Goal: Information Seeking & Learning: Learn about a topic

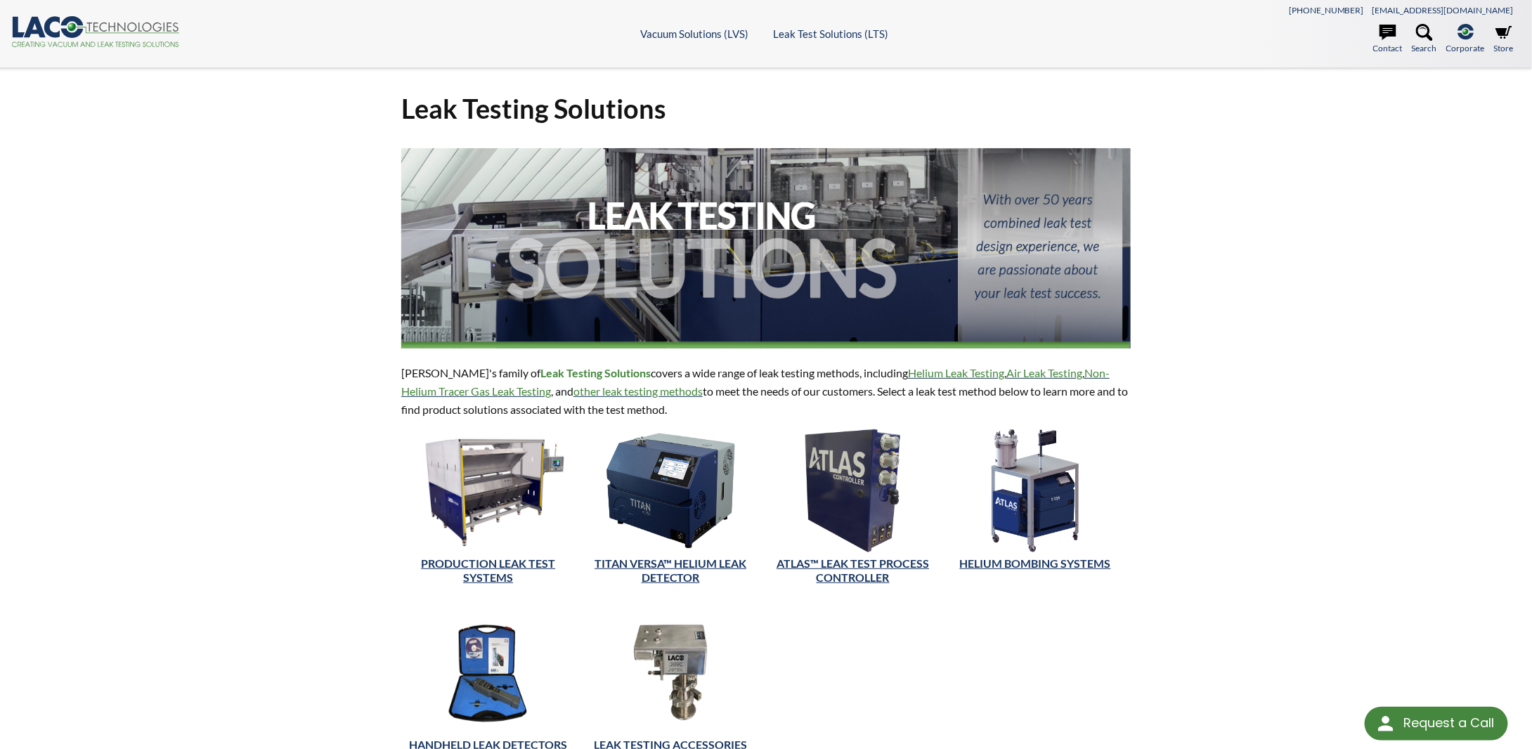
click at [258, 367] on div "Leak Testing Solutions LACO's family of Leak Testing Solutions covers a wide ra…" at bounding box center [766, 442] width 1532 height 749
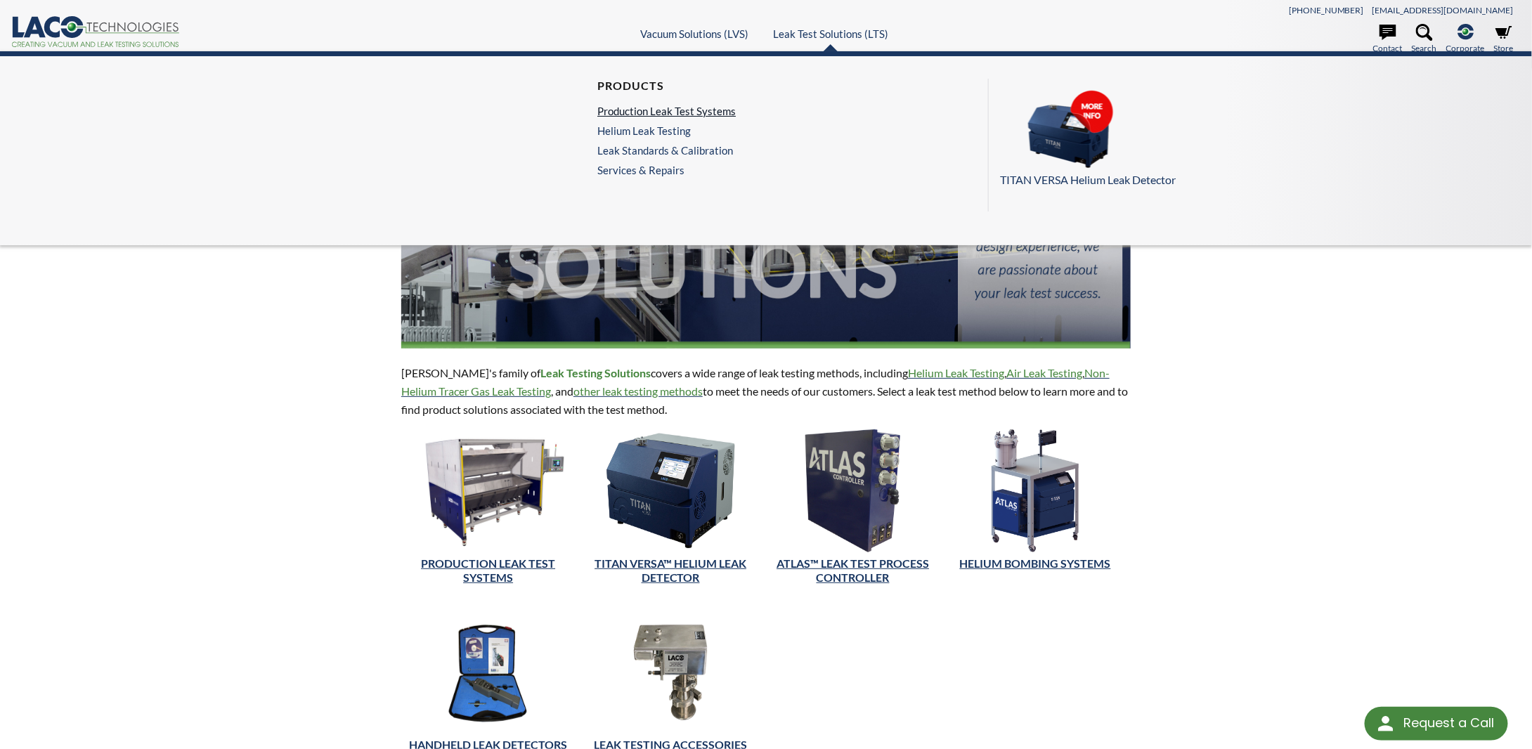
click at [660, 105] on link "Production Leak Test Systems" at bounding box center [666, 111] width 138 height 13
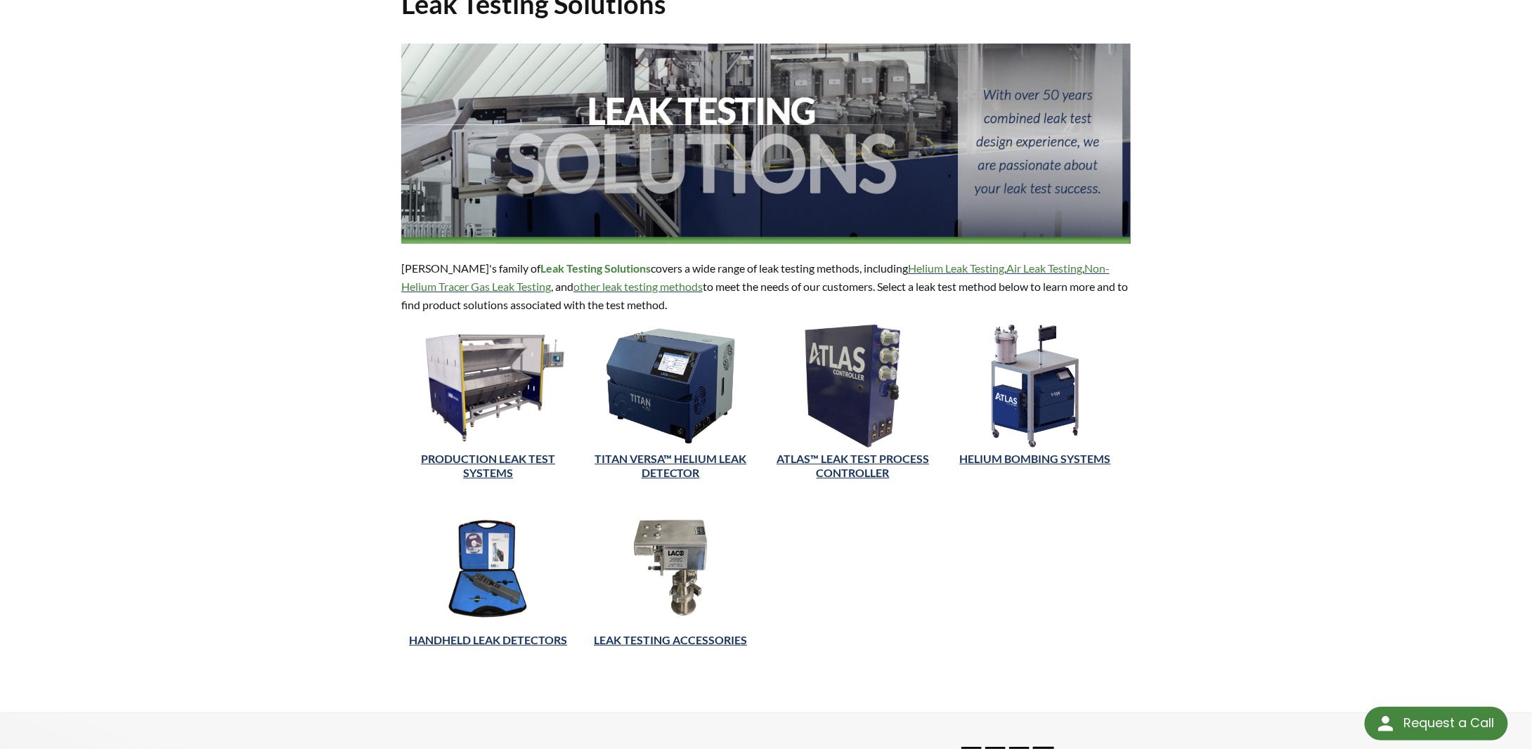
scroll to position [117, 0]
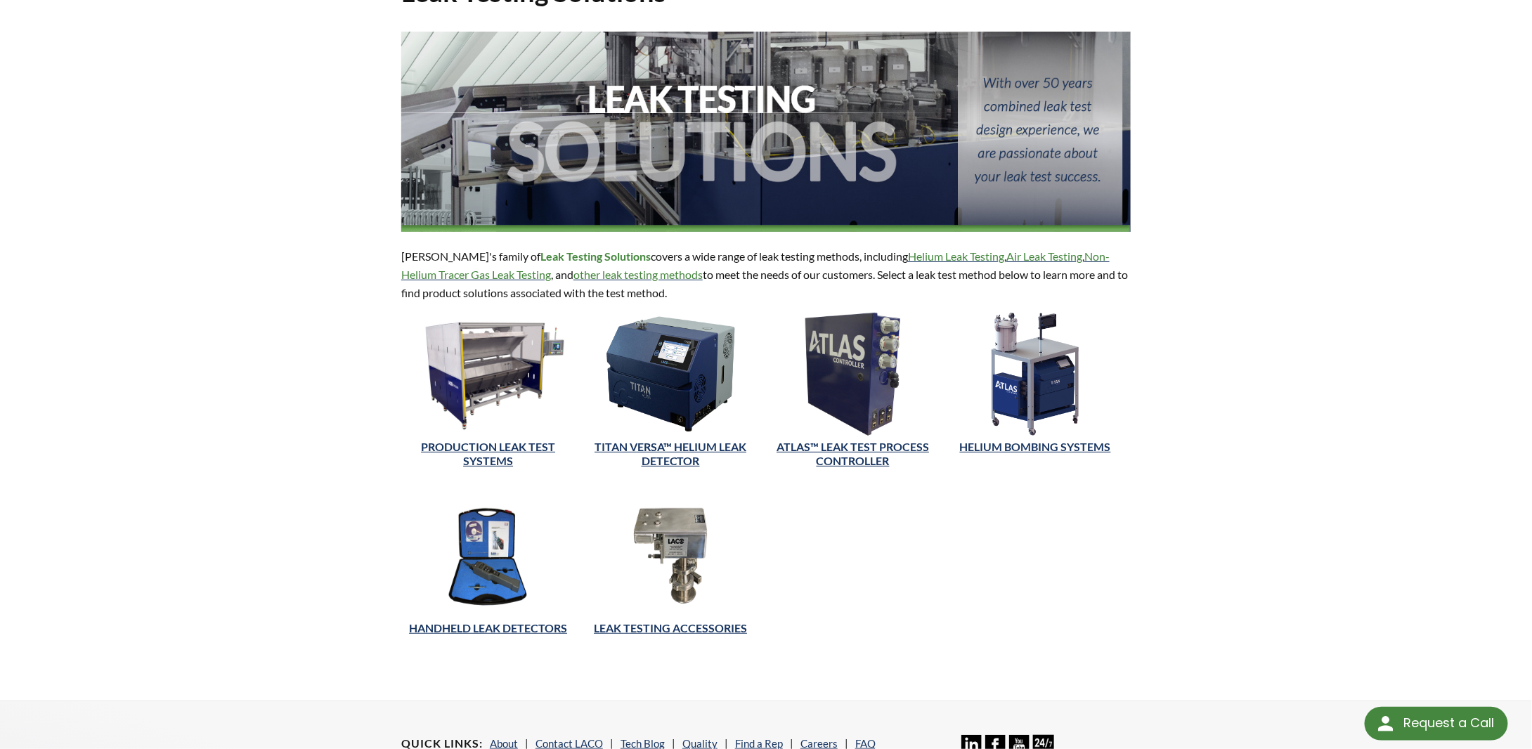
click at [252, 498] on div "Leak Testing Solutions LACO's family of Leak Testing Solutions covers a wide ra…" at bounding box center [766, 326] width 1532 height 749
click at [308, 561] on div "Leak Testing Solutions LACO's family of Leak Testing Solutions covers a wide ra…" at bounding box center [766, 326] width 1532 height 749
click at [250, 433] on div "Leak Testing Solutions LACO's family of Leak Testing Solutions covers a wide ra…" at bounding box center [766, 326] width 1532 height 749
click at [249, 438] on div "Leak Testing Solutions LACO's family of Leak Testing Solutions covers a wide ra…" at bounding box center [766, 326] width 1532 height 749
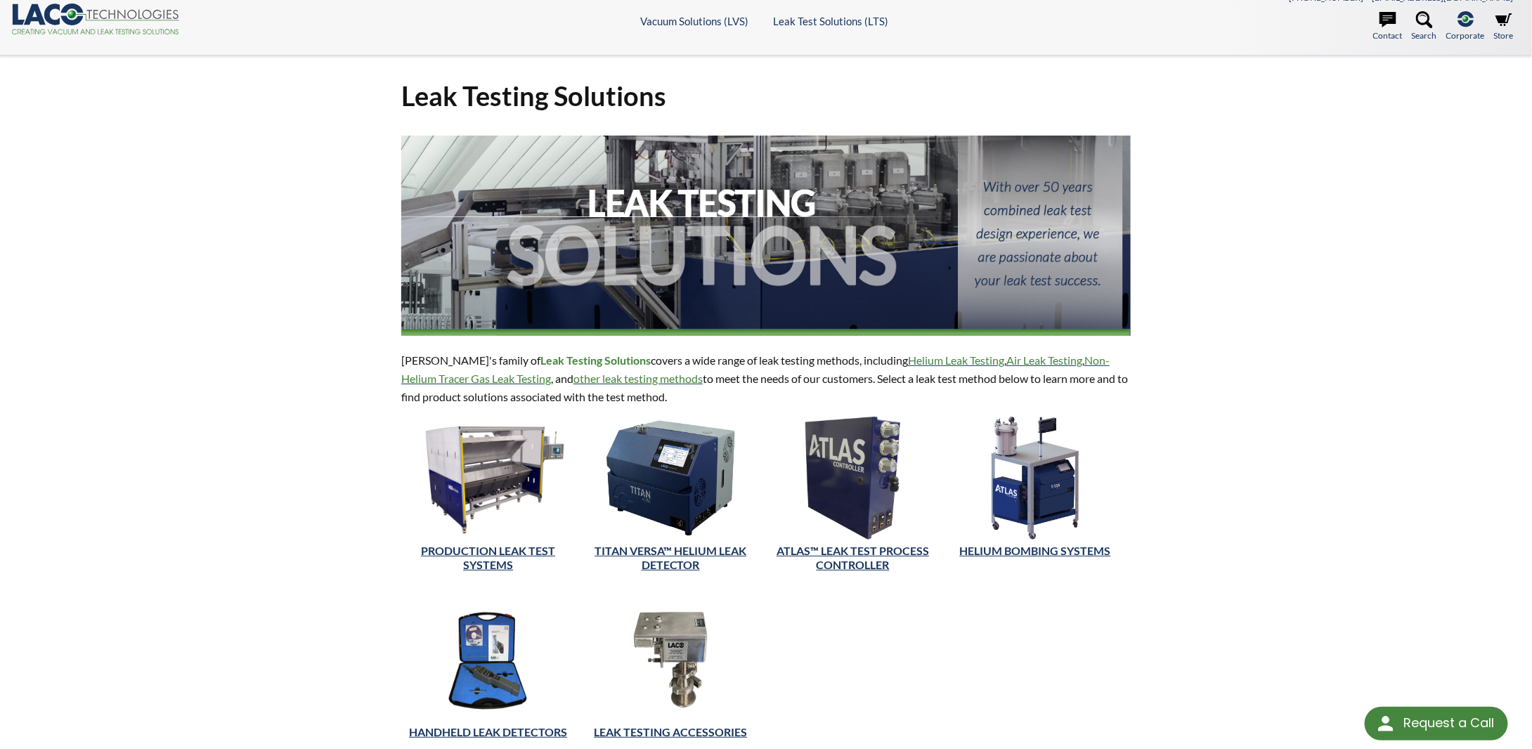
scroll to position [0, 0]
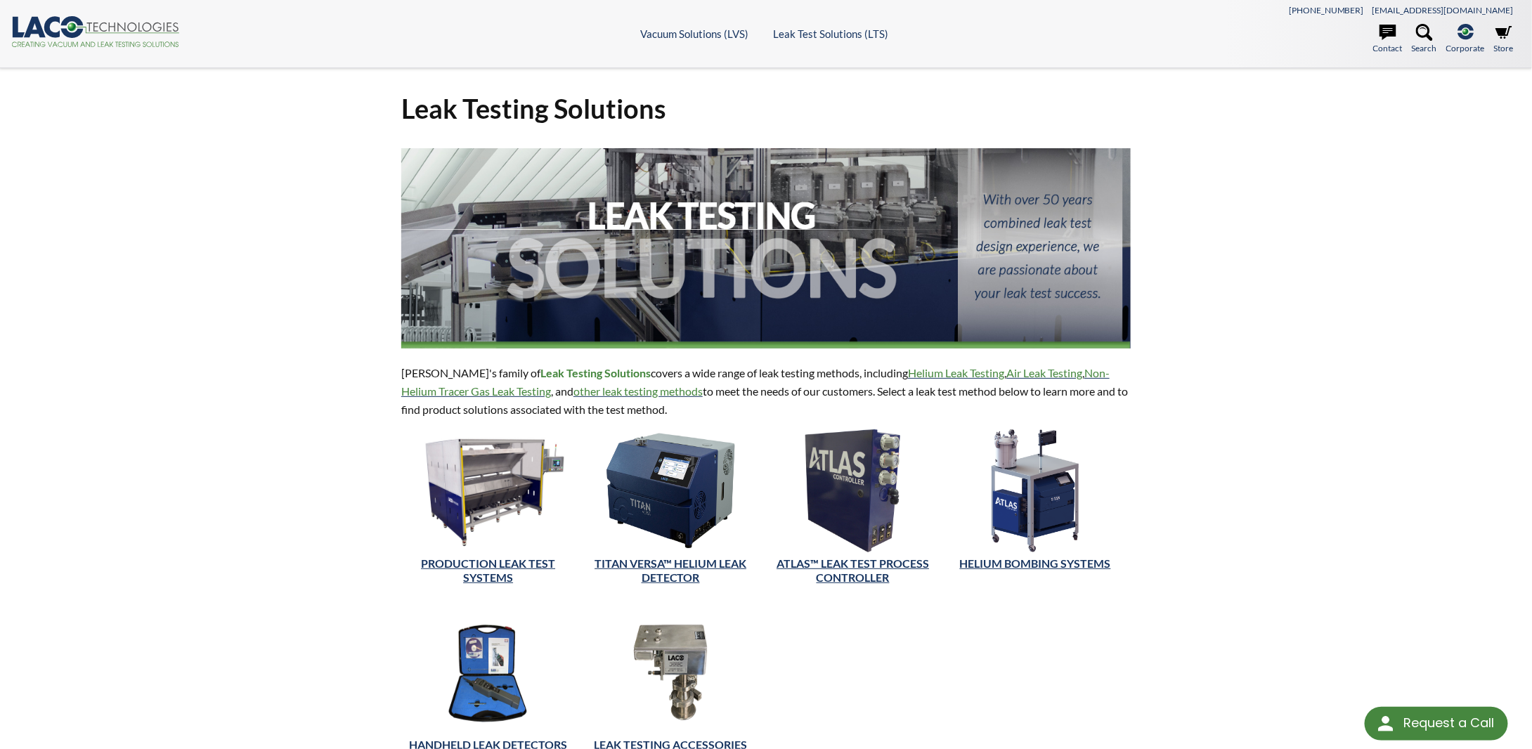
click at [220, 384] on div "Leak Testing Solutions LACO's family of Leak Testing Solutions covers a wide ra…" at bounding box center [766, 442] width 1532 height 749
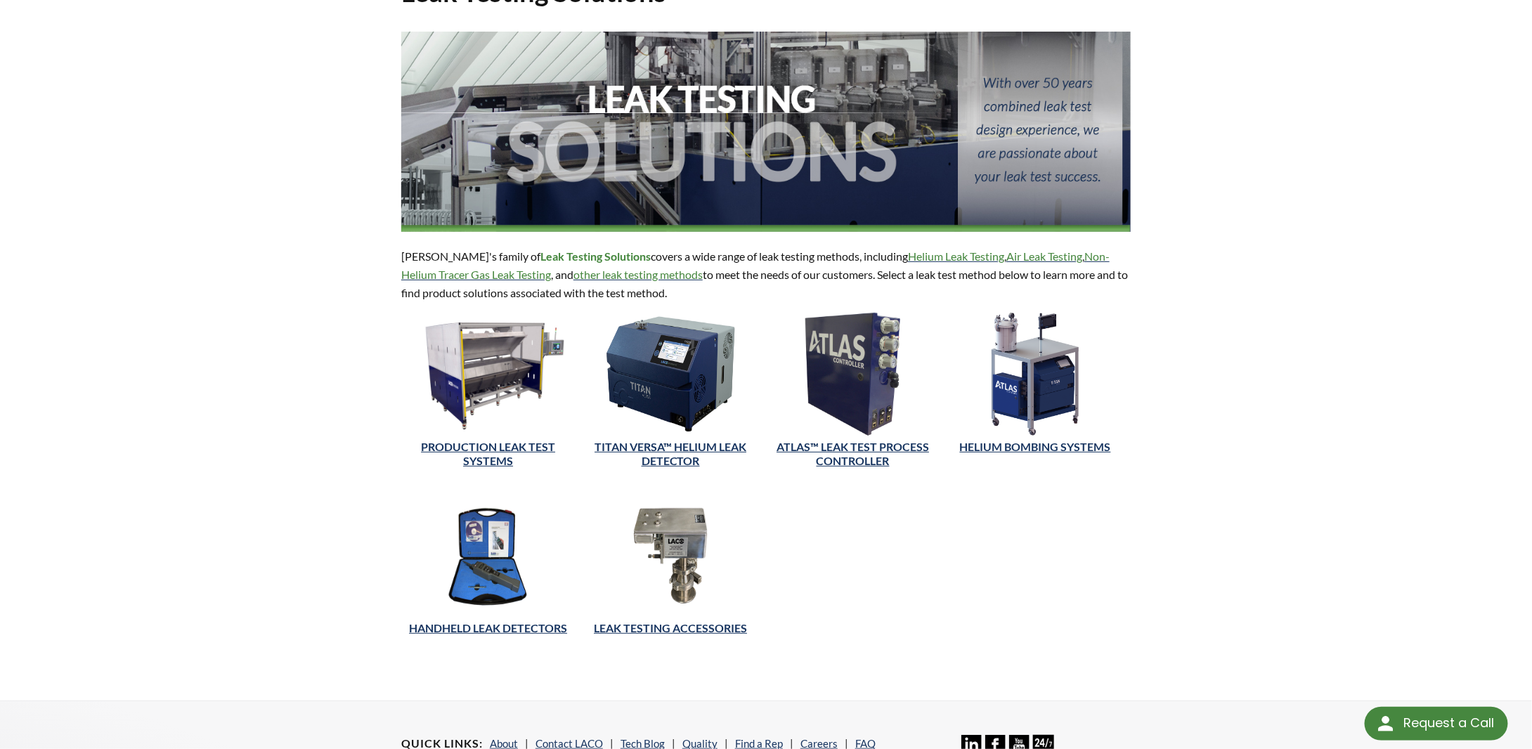
click at [220, 384] on div "Leak Testing Solutions LACO's family of Leak Testing Solutions covers a wide ra…" at bounding box center [766, 326] width 1532 height 749
click at [259, 411] on div "Leak Testing Solutions LACO's family of Leak Testing Solutions covers a wide ra…" at bounding box center [766, 326] width 1532 height 749
click at [481, 458] on link "PRODUCTION LEAK TEST SYSTEMS" at bounding box center [488, 454] width 134 height 28
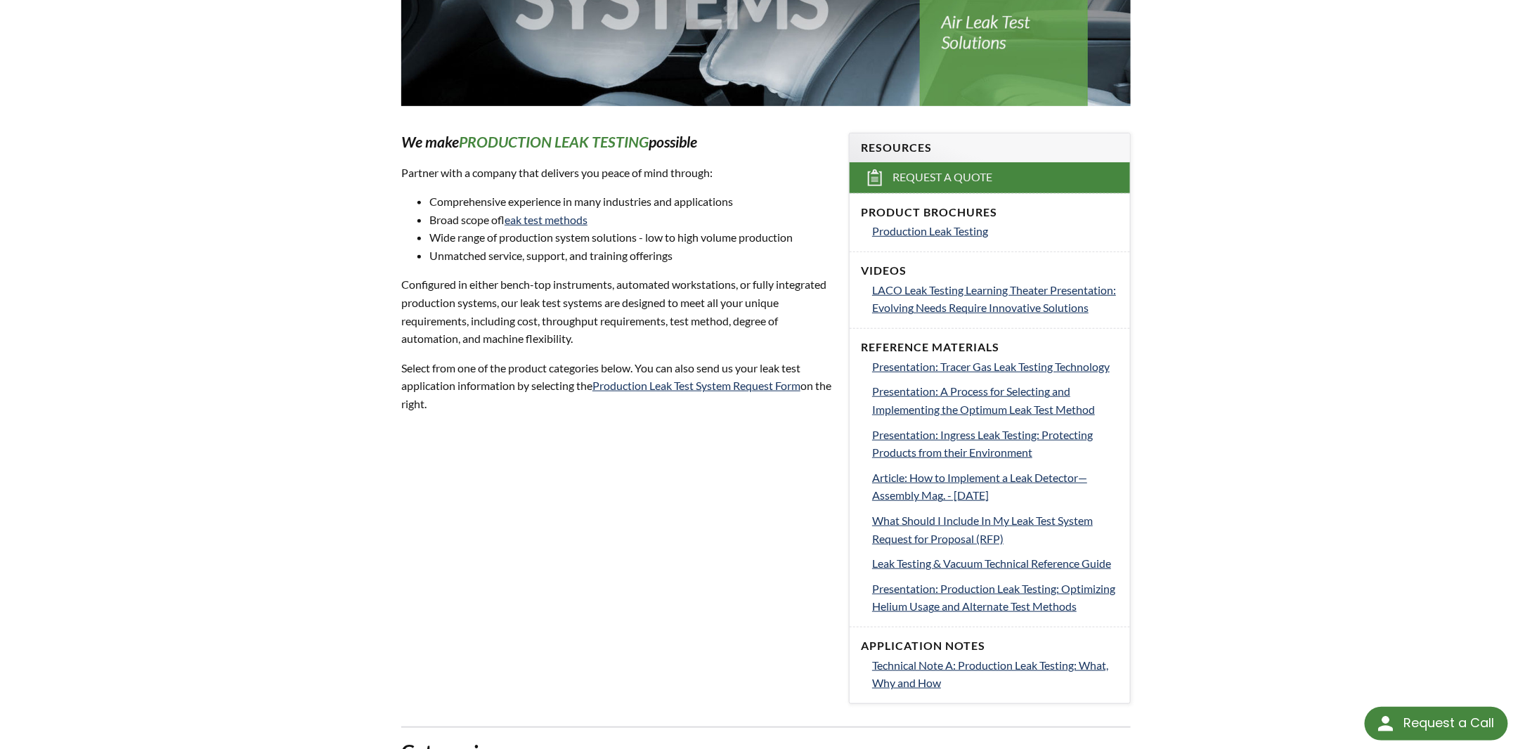
scroll to position [234, 0]
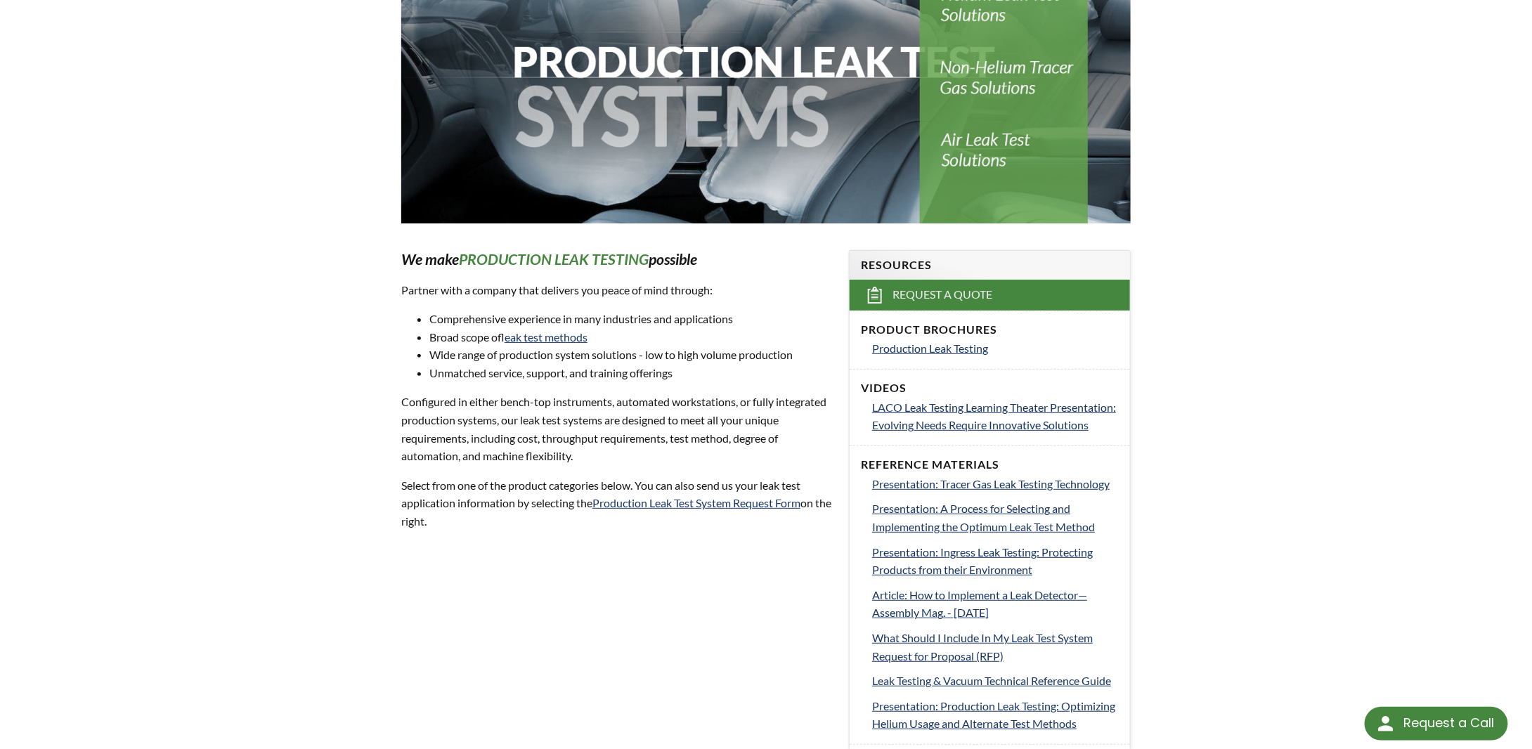
click at [1251, 339] on div "LTS » Production Leak Test Systems Production Leak Test Systems We make PRODUCT…" at bounding box center [766, 552] width 1532 height 1437
click at [944, 356] on div "Product Brochures Production Leak Testing" at bounding box center [989, 340] width 280 height 58
click at [191, 446] on div "LTS » Production Leak Test Systems Production Leak Test Systems We make PRODUCT…" at bounding box center [766, 552] width 1532 height 1437
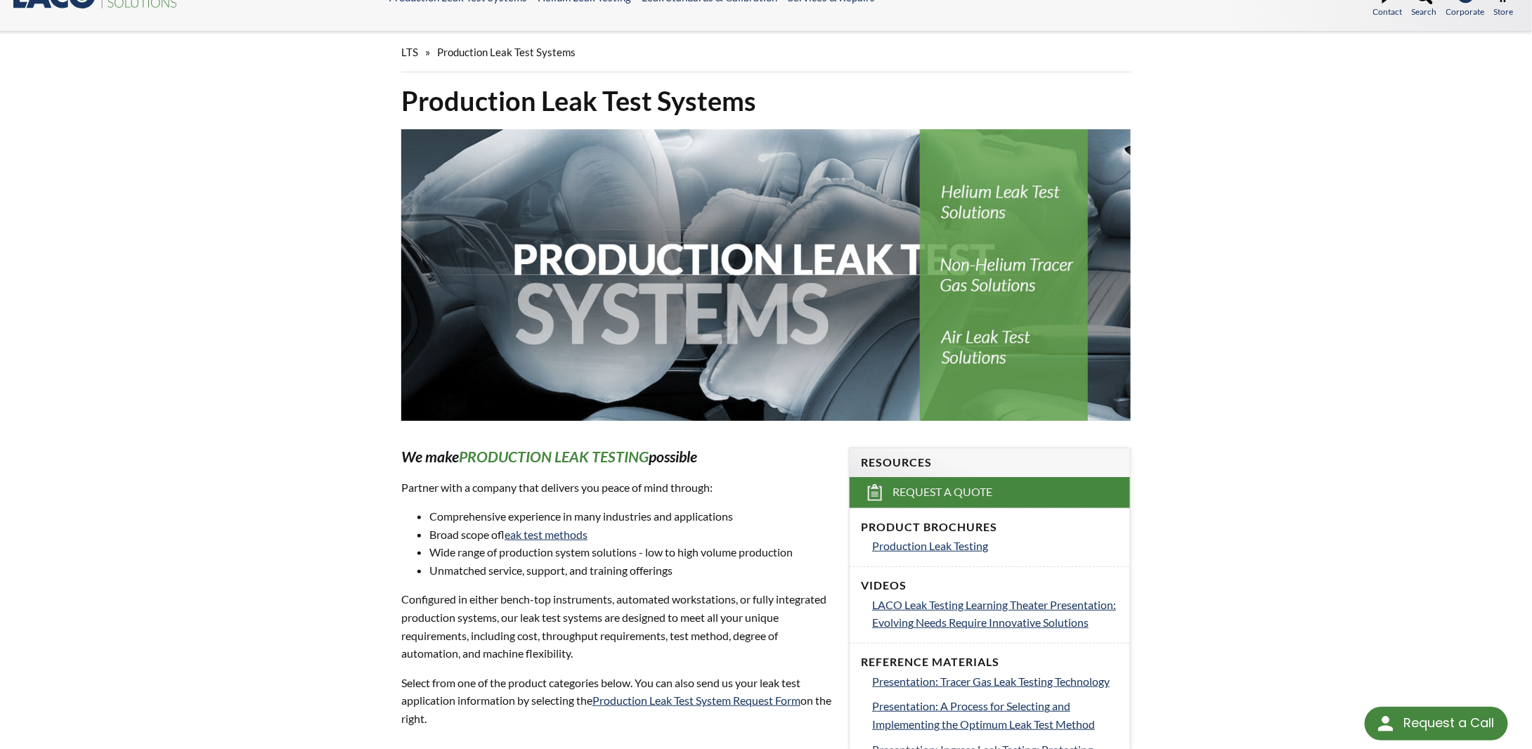
scroll to position [0, 0]
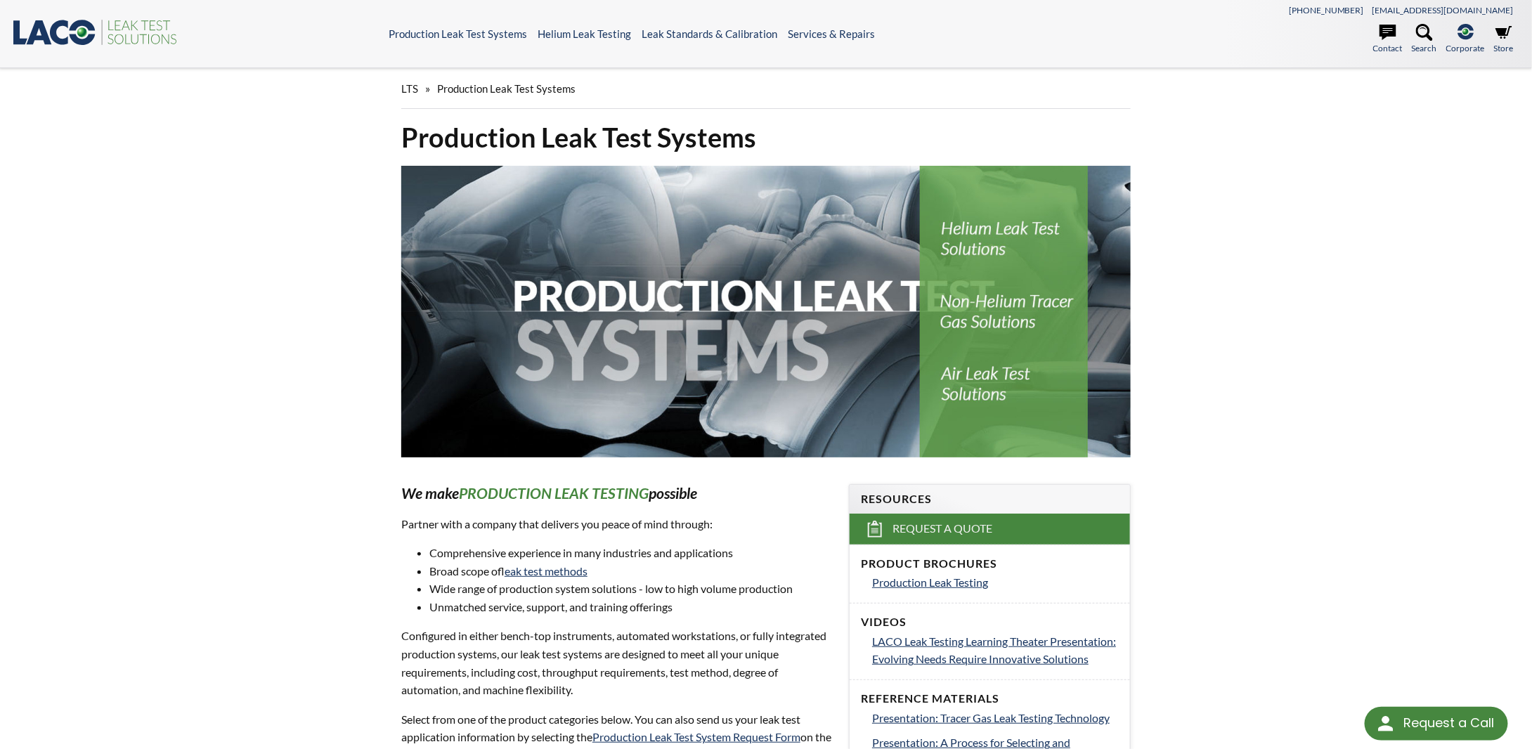
click at [413, 88] on span "LTS" at bounding box center [409, 88] width 17 height 13
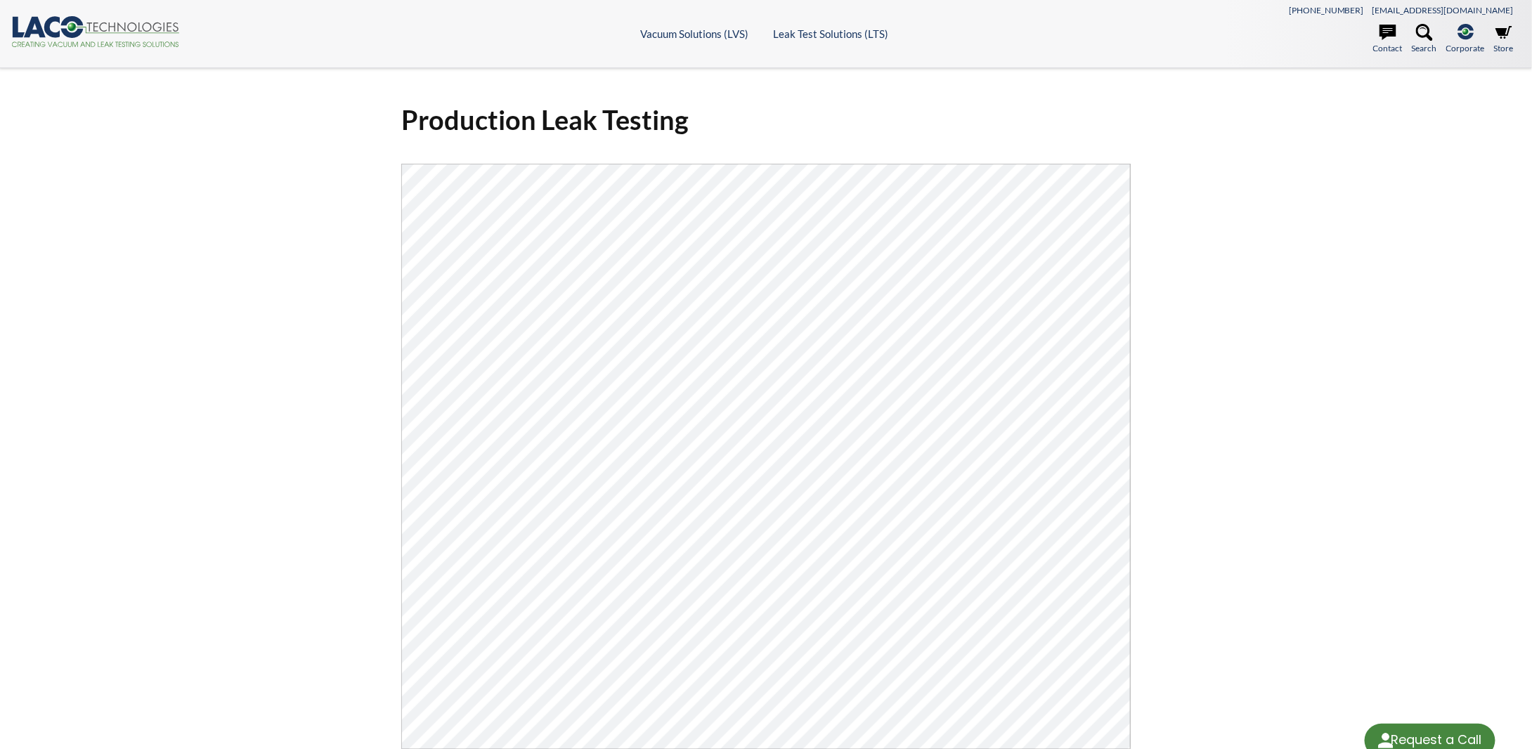
select select "Language Translate Widget"
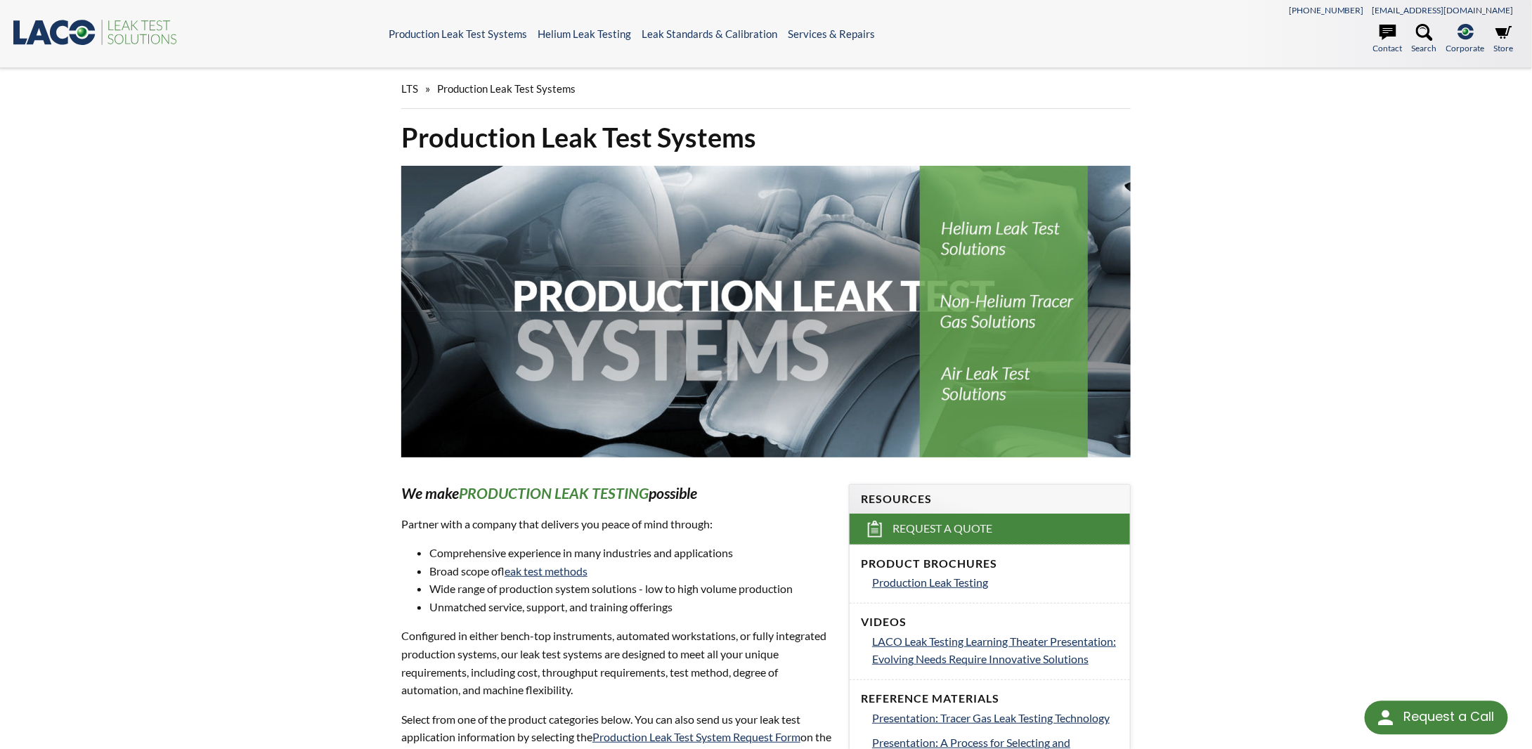
select select "Language Translate Widget"
